Goal: Information Seeking & Learning: Learn about a topic

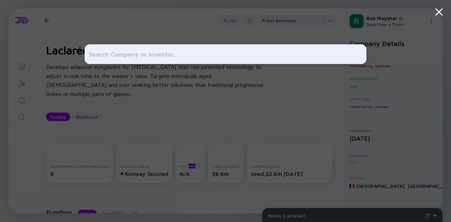
type input "a"
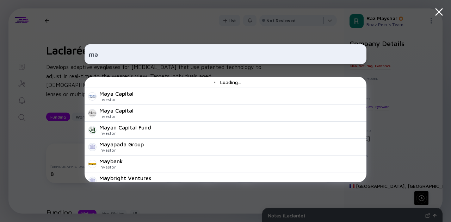
type input "m"
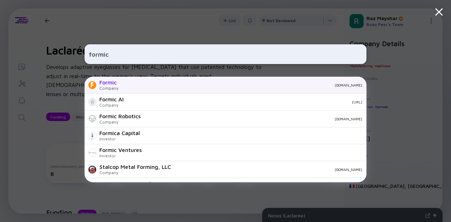
type input "formic"
click at [129, 83] on div "[DOMAIN_NAME]" at bounding box center [243, 85] width 238 height 4
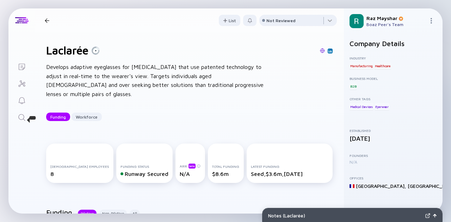
click at [20, 115] on icon "Search" at bounding box center [22, 117] width 8 height 8
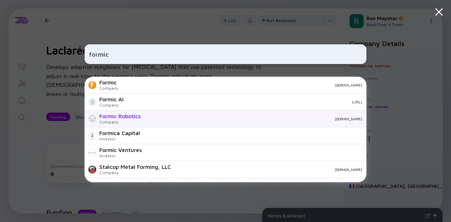
type input "formic"
click at [144, 117] on div "Formic Robotics Company formicshield.com" at bounding box center [225, 119] width 282 height 17
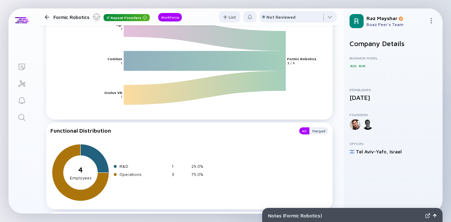
scroll to position [317, 0]
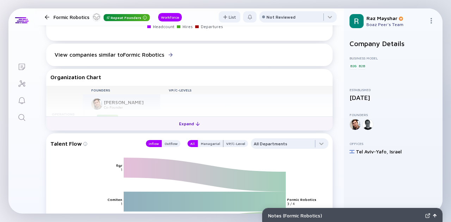
click at [168, 124] on button "Expand" at bounding box center [189, 124] width 286 height 14
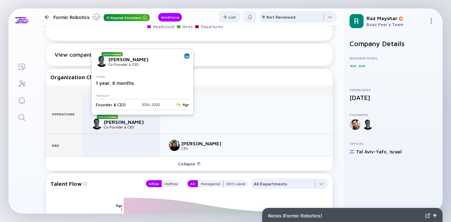
click at [185, 56] on img at bounding box center [187, 56] width 4 height 4
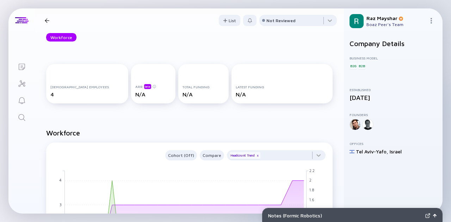
scroll to position [0, 0]
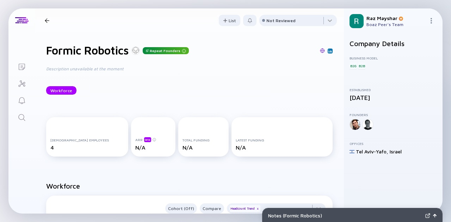
click at [104, 55] on h1 "Formic Robotics" at bounding box center [87, 50] width 82 height 13
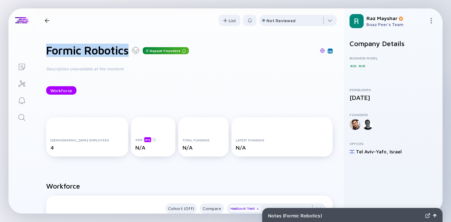
click at [104, 55] on h1 "Formic Robotics" at bounding box center [87, 50] width 82 height 13
copy h1 "Formic Robotics"
